Goal: Obtain resource: Download file/media

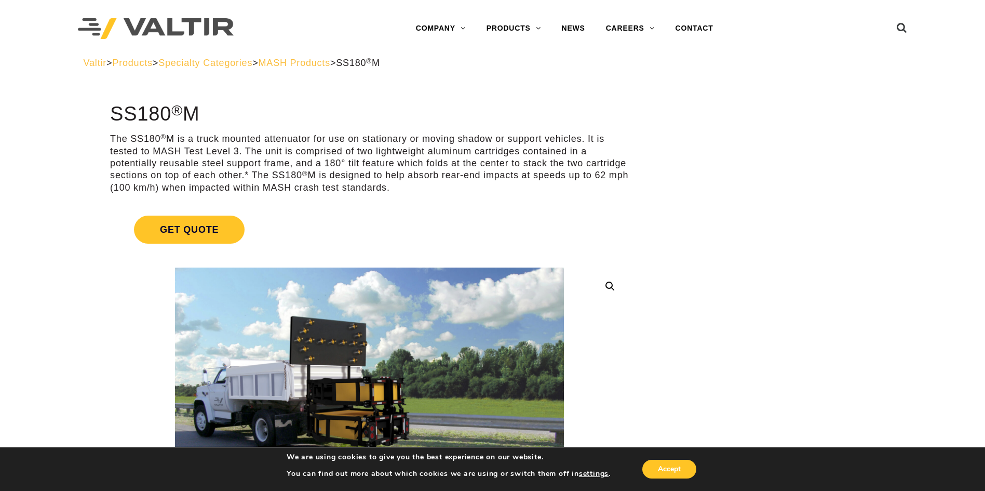
click at [327, 67] on span "MASH Products" at bounding box center [295, 63] width 72 height 10
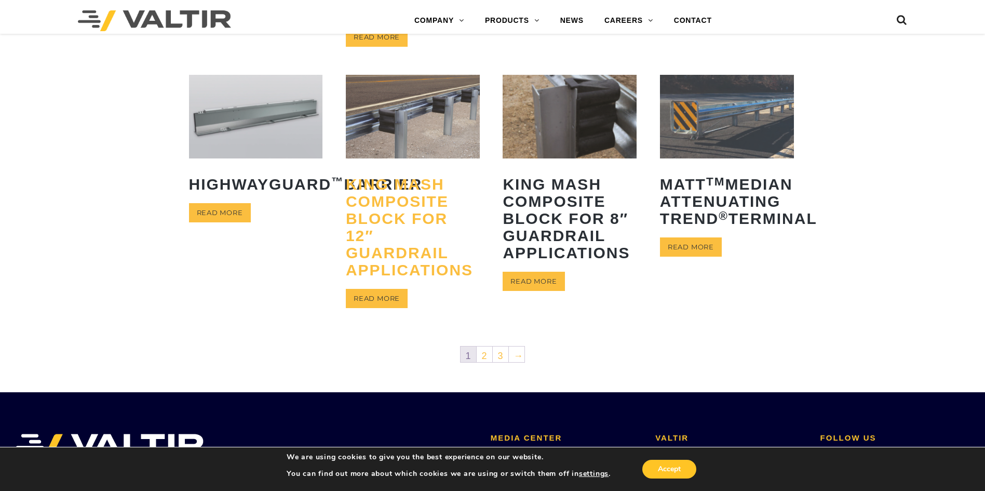
scroll to position [467, 0]
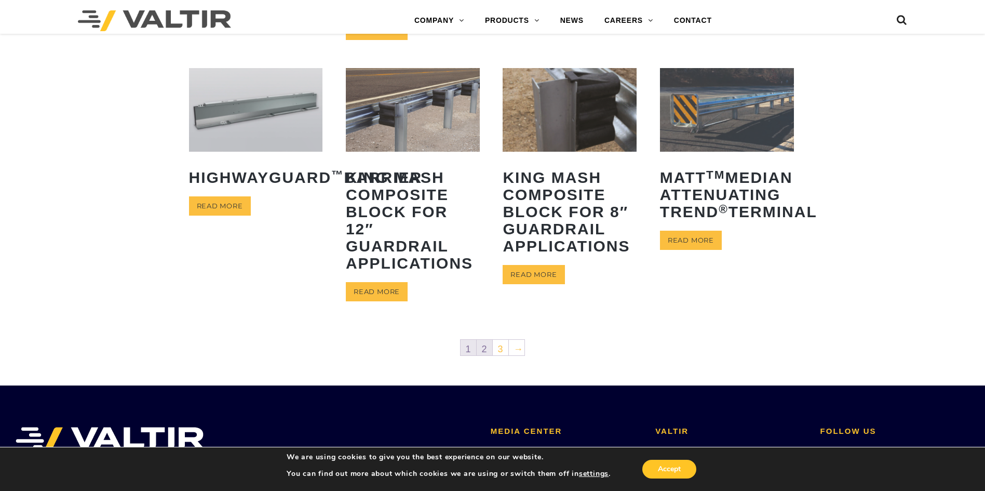
click at [485, 347] on link "2" at bounding box center [485, 348] width 16 height 16
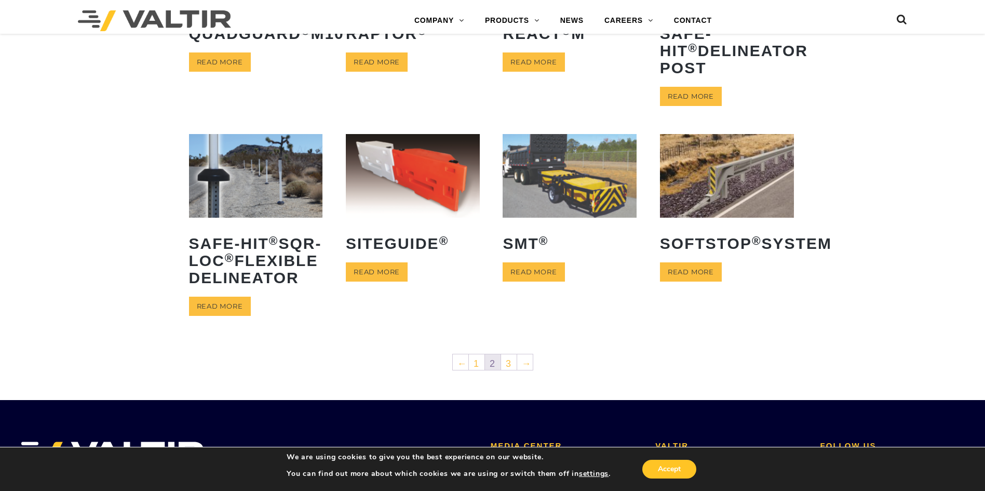
scroll to position [416, 0]
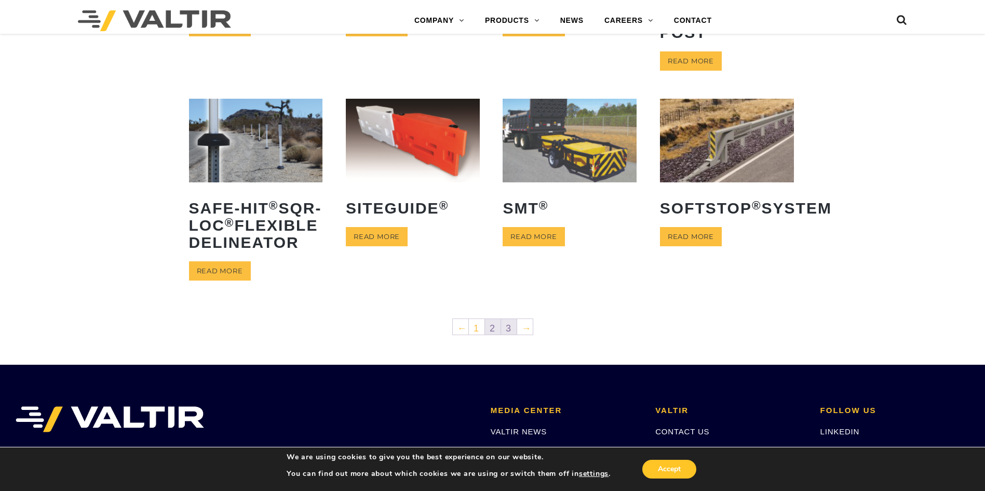
click at [504, 334] on link "3" at bounding box center [509, 327] width 16 height 16
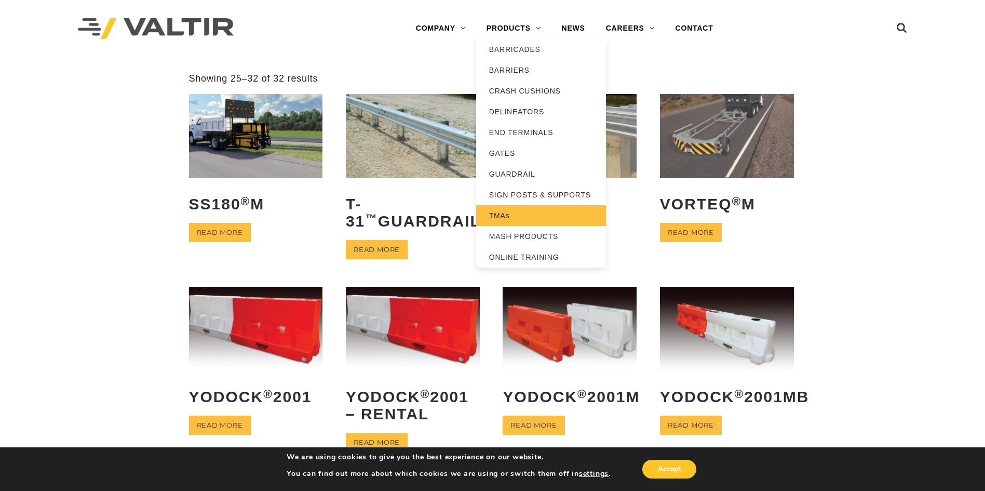
click at [497, 216] on link "TMAs" at bounding box center [541, 215] width 130 height 21
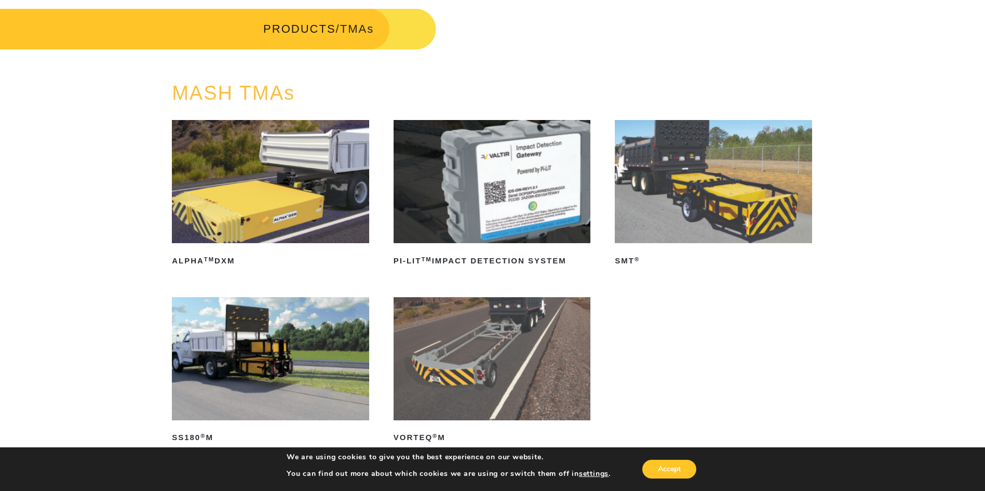
scroll to position [104, 0]
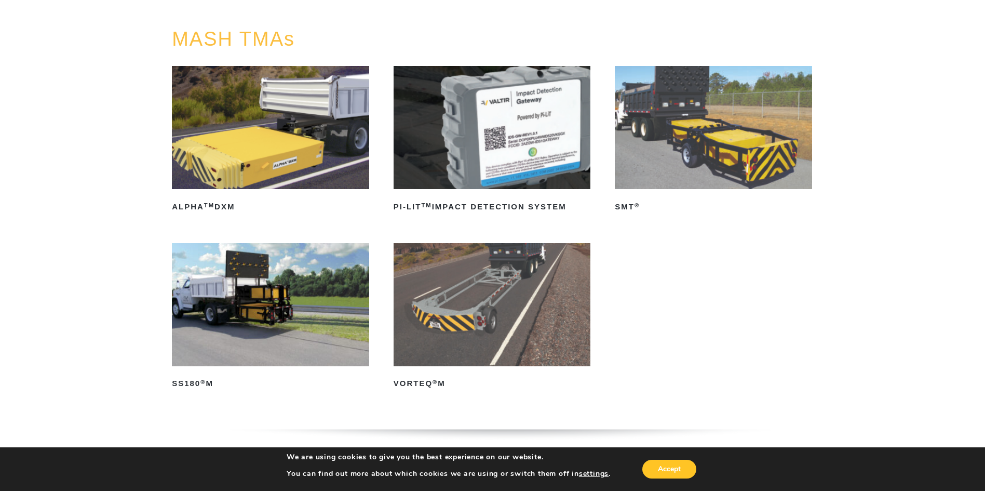
click at [685, 151] on img at bounding box center [713, 127] width 197 height 123
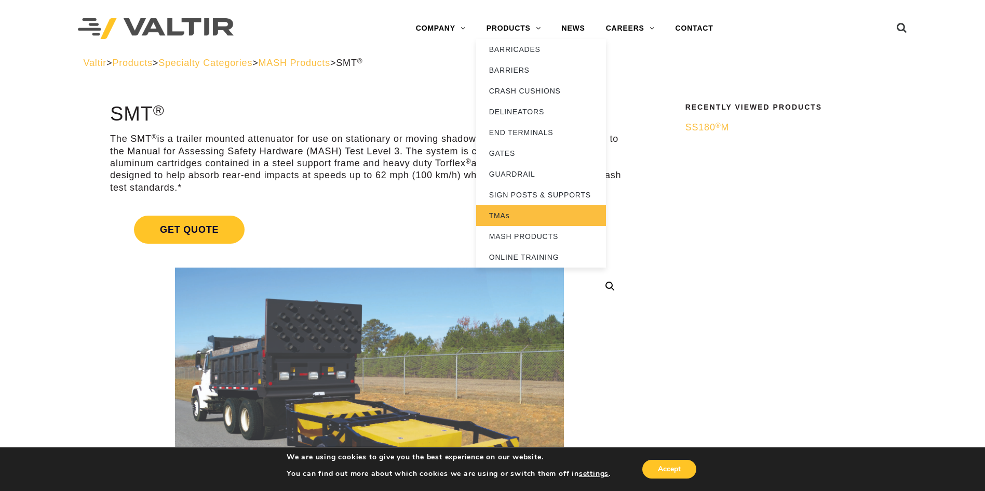
click at [525, 214] on link "TMAs" at bounding box center [541, 215] width 130 height 21
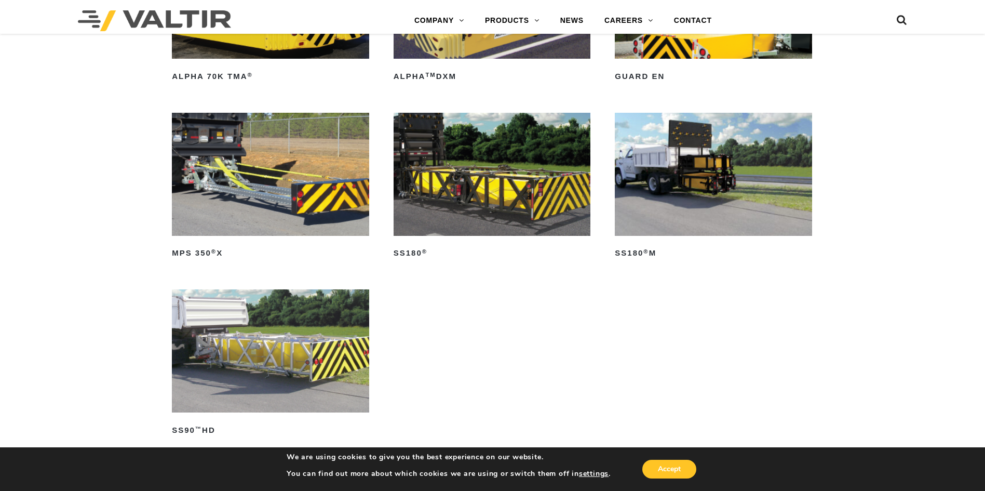
scroll to position [623, 0]
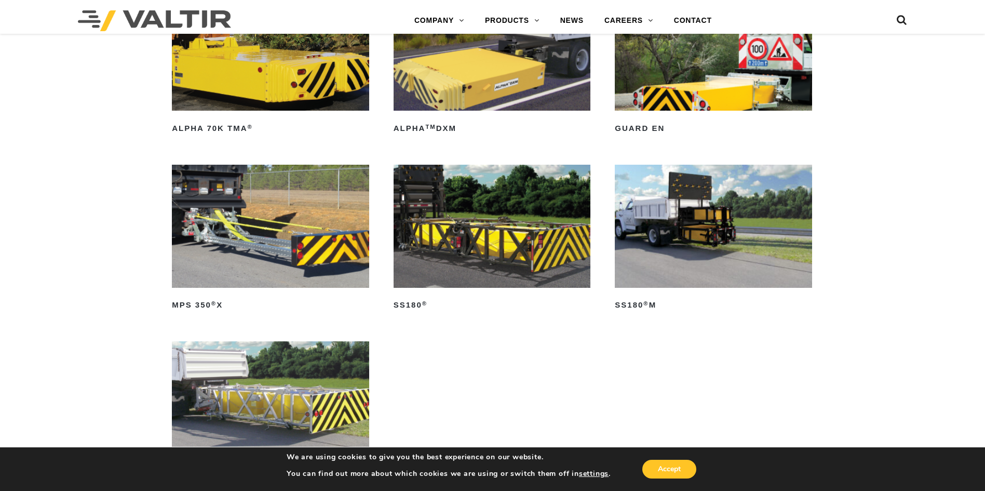
click at [298, 251] on img at bounding box center [270, 226] width 197 height 123
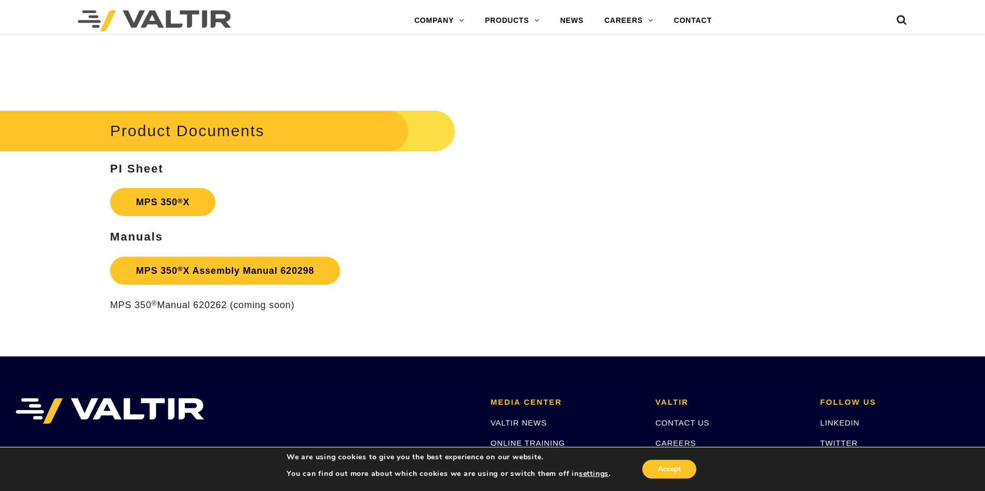
scroll to position [1766, 0]
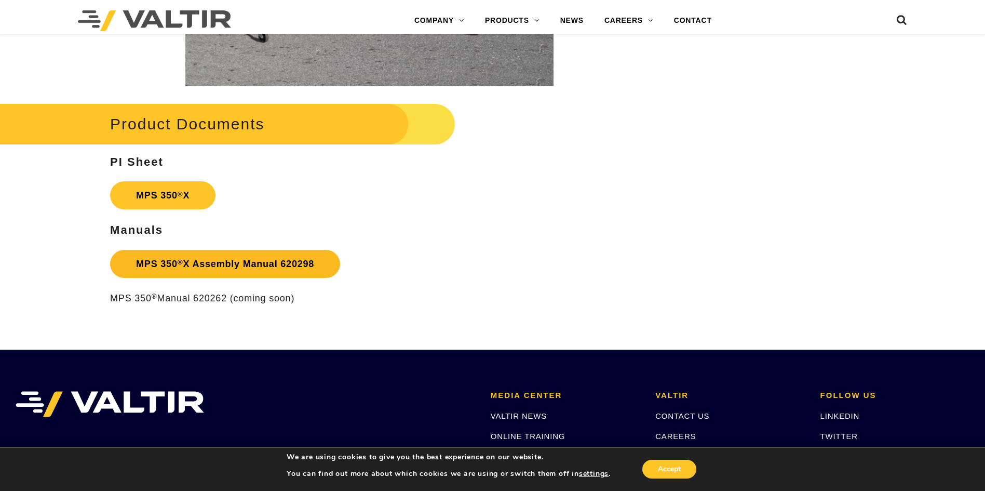
click at [207, 267] on link "MPS 350 ® X Assembly Manual 620298" at bounding box center [225, 264] width 230 height 28
